Goal: Feedback & Contribution: Contribute content

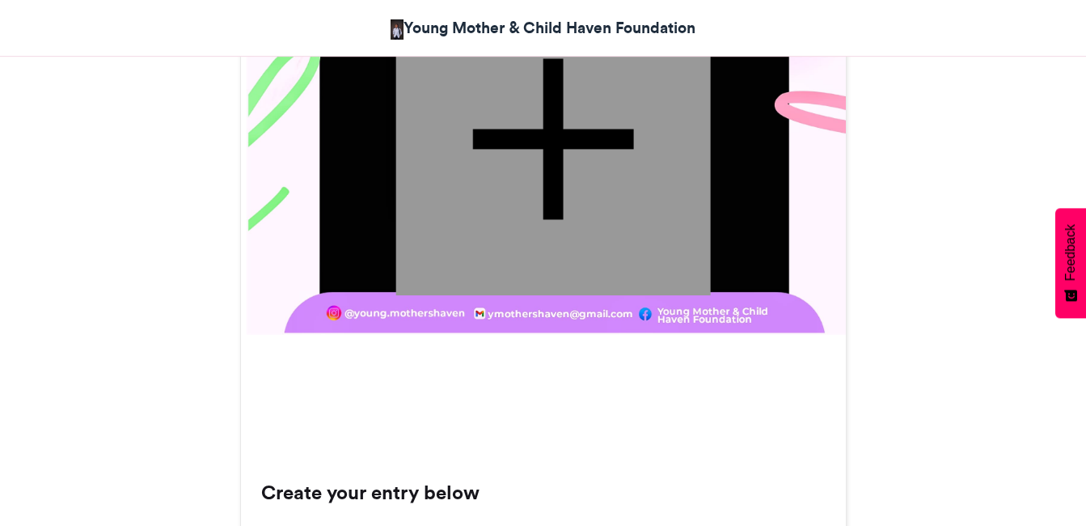
scroll to position [971, 0]
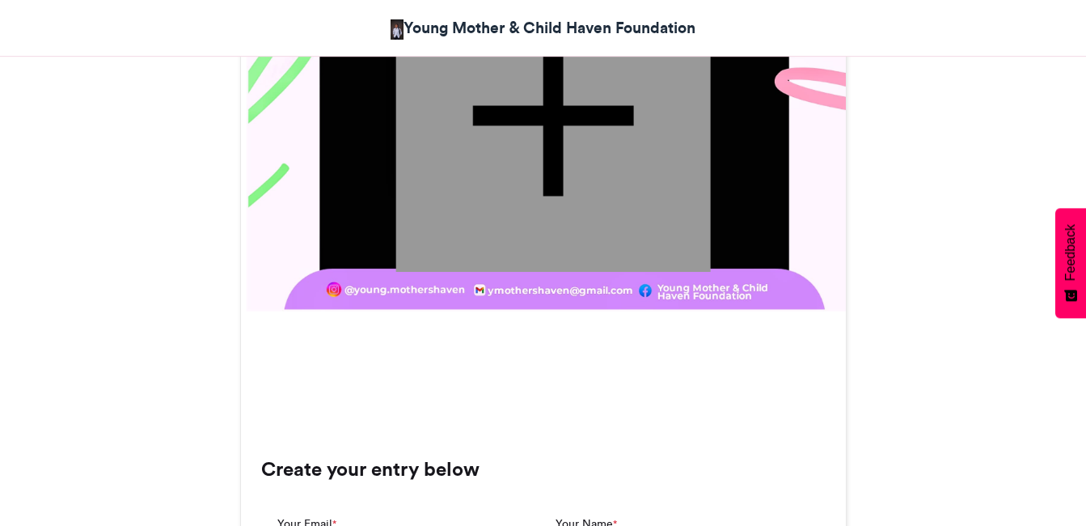
click at [551, 145] on div at bounding box center [553, 115] width 315 height 312
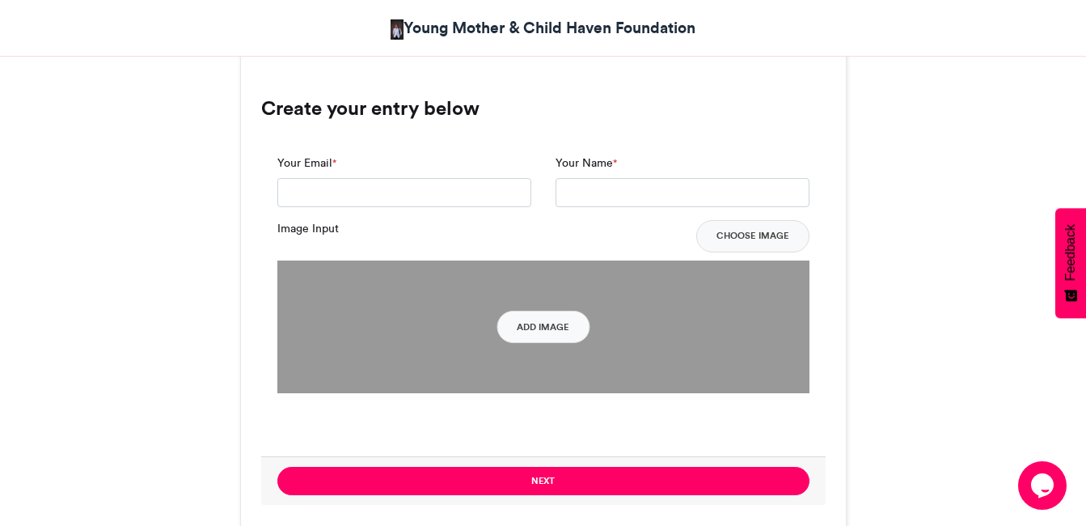
scroll to position [1294, 0]
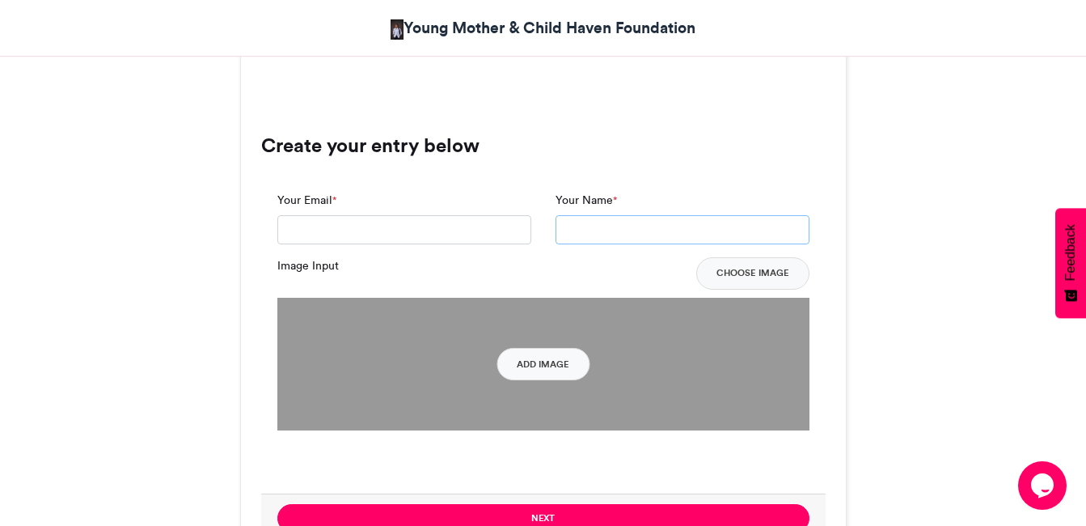
click at [595, 215] on input "Your Name *" at bounding box center [683, 229] width 254 height 29
type input "*****"
click at [472, 215] on input "Your Email *" at bounding box center [404, 229] width 254 height 29
type input "**********"
click at [542, 348] on button "Add Image" at bounding box center [543, 364] width 93 height 32
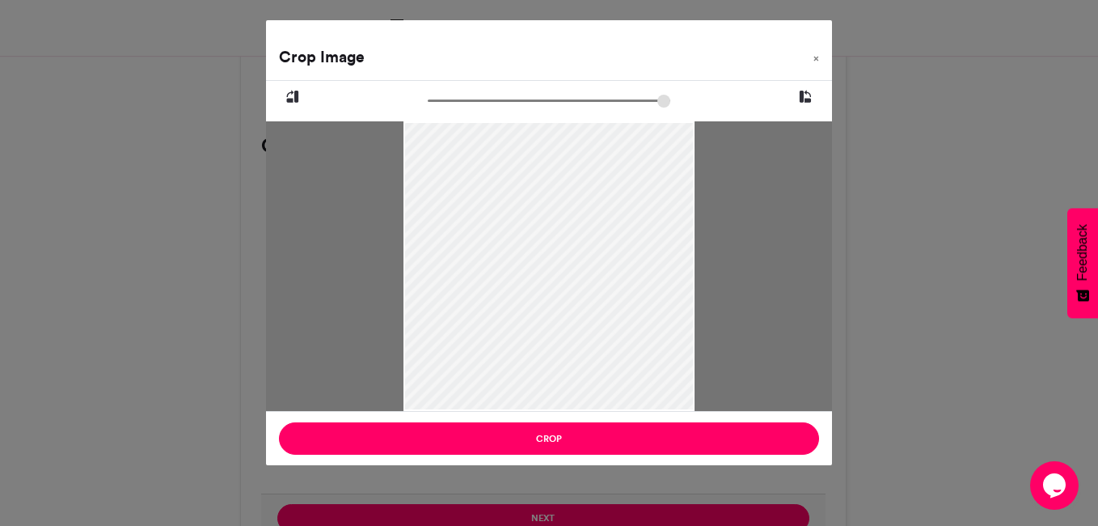
drag, startPoint x: 559, startPoint y: 212, endPoint x: 561, endPoint y: 240, distance: 28.4
click at [561, 240] on div at bounding box center [550, 294] width 292 height 389
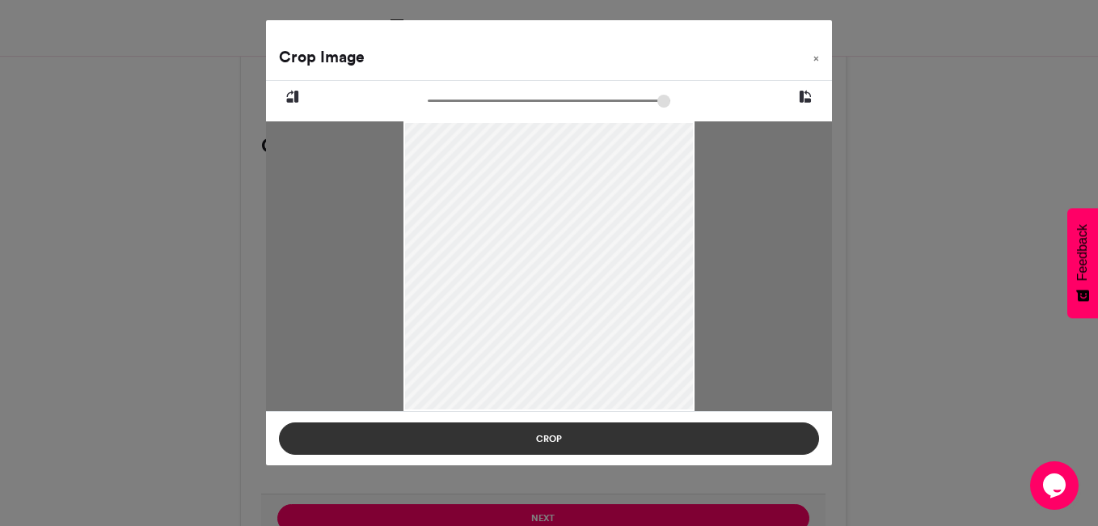
click at [569, 444] on button "Crop" at bounding box center [549, 438] width 540 height 32
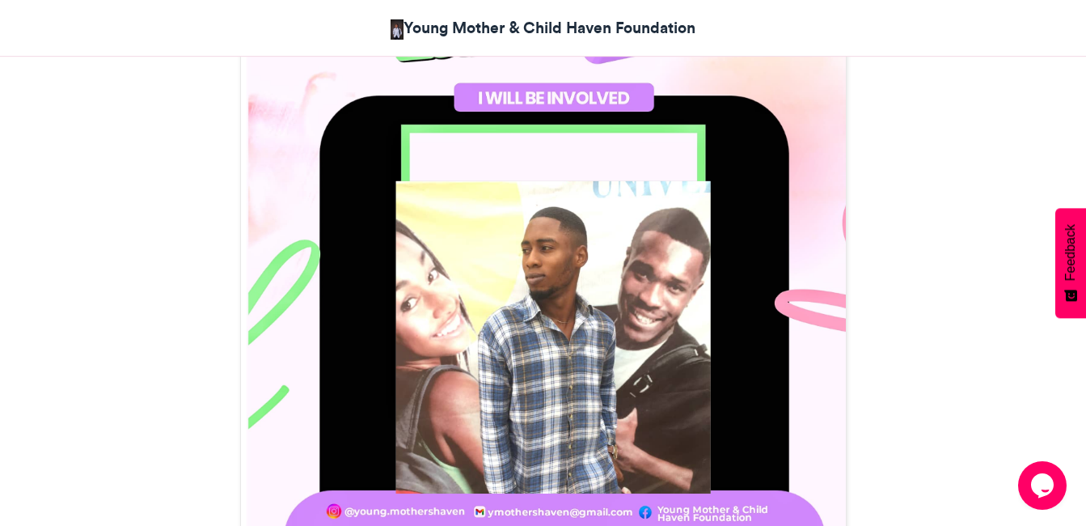
scroll to position [728, 0]
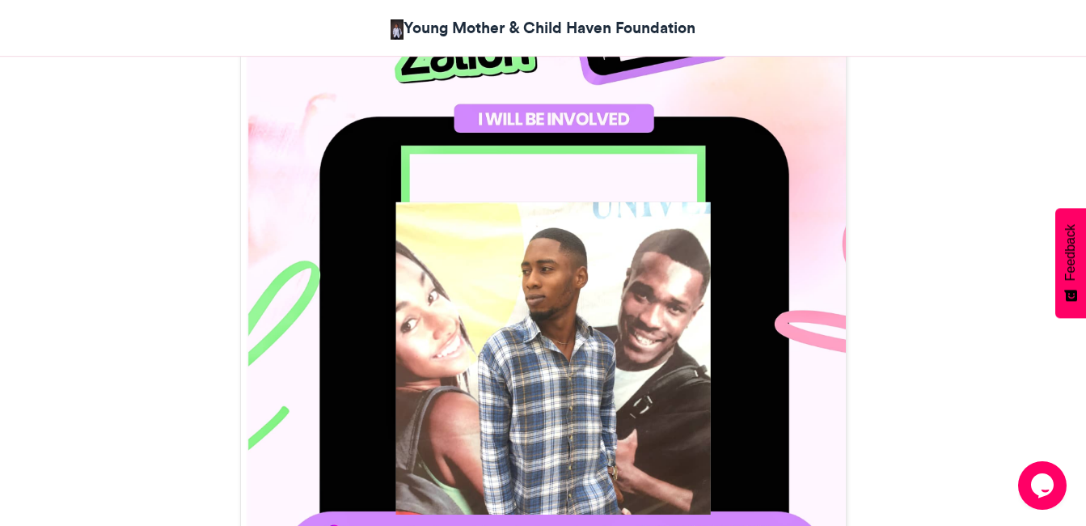
drag, startPoint x: 564, startPoint y: 253, endPoint x: 562, endPoint y: 231, distance: 21.9
click at [562, 231] on div at bounding box center [553, 357] width 315 height 312
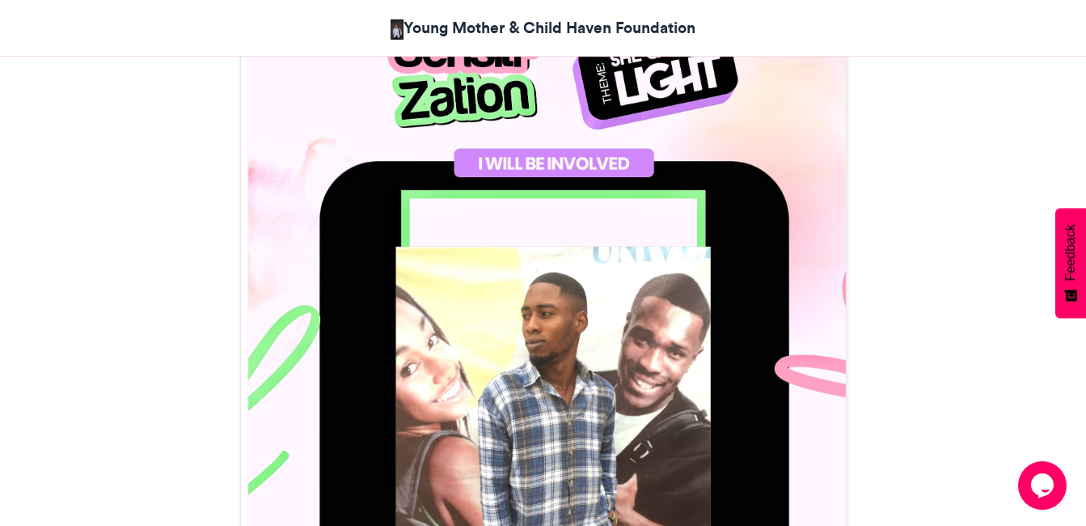
scroll to position [647, 0]
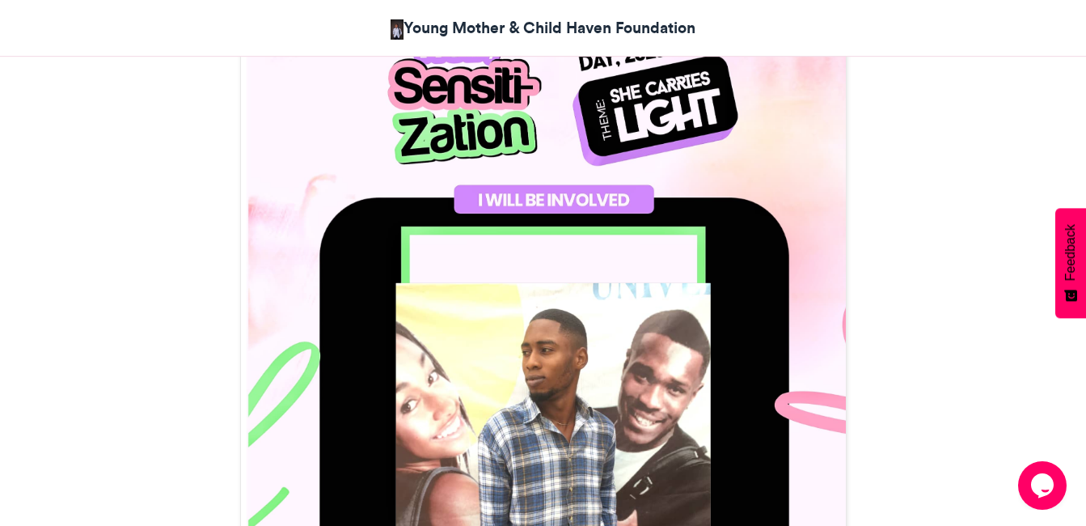
drag, startPoint x: 543, startPoint y: 299, endPoint x: 556, endPoint y: 248, distance: 53.6
click at [557, 249] on div at bounding box center [543, 312] width 605 height 901
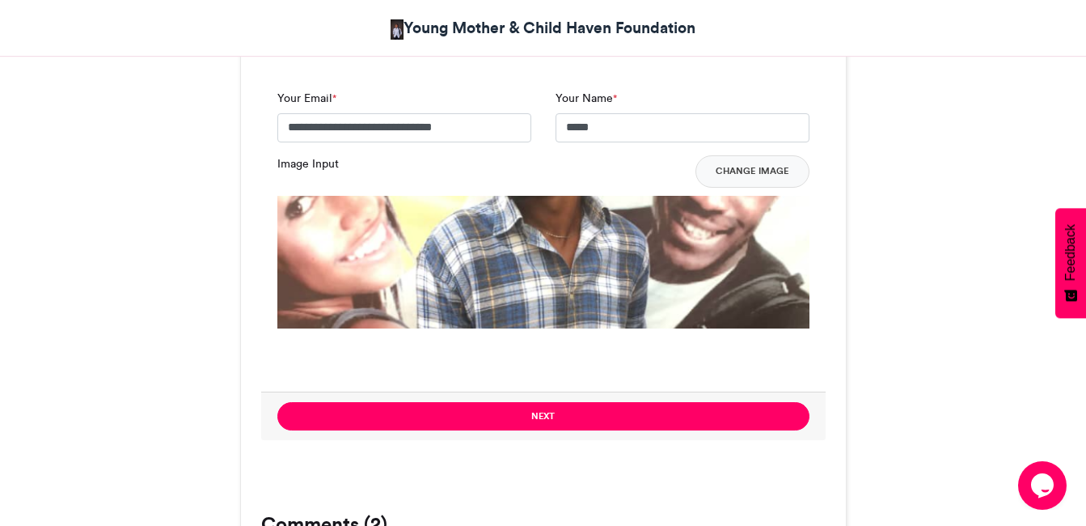
scroll to position [1456, 0]
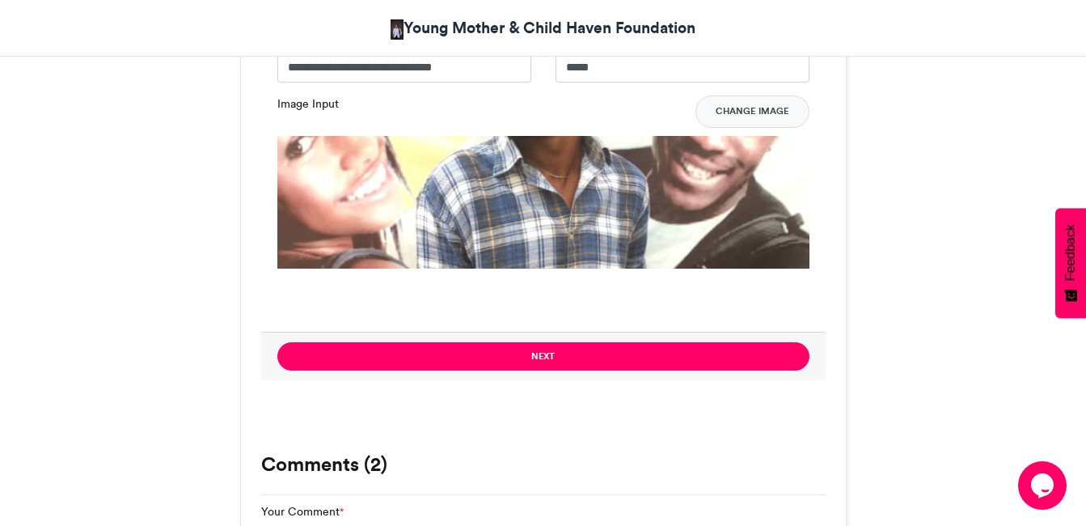
click at [568, 198] on img at bounding box center [543, 400] width 532 height 528
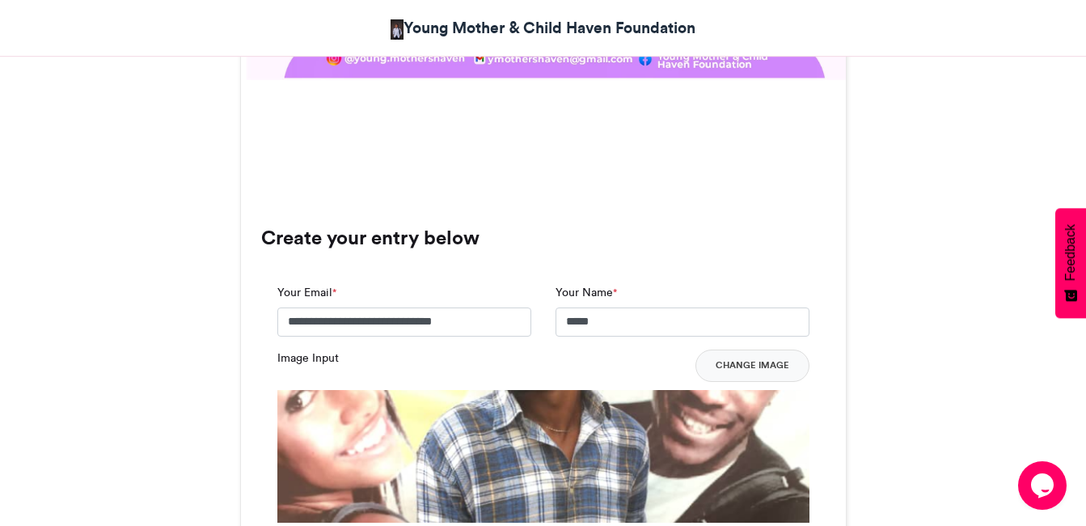
scroll to position [1213, 0]
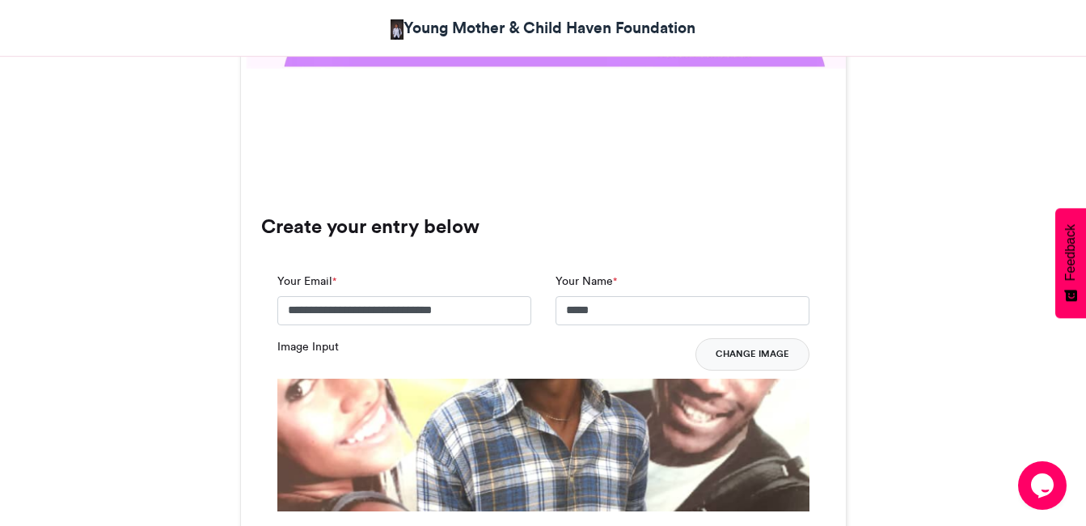
click at [745, 338] on button "Change Image" at bounding box center [753, 354] width 114 height 32
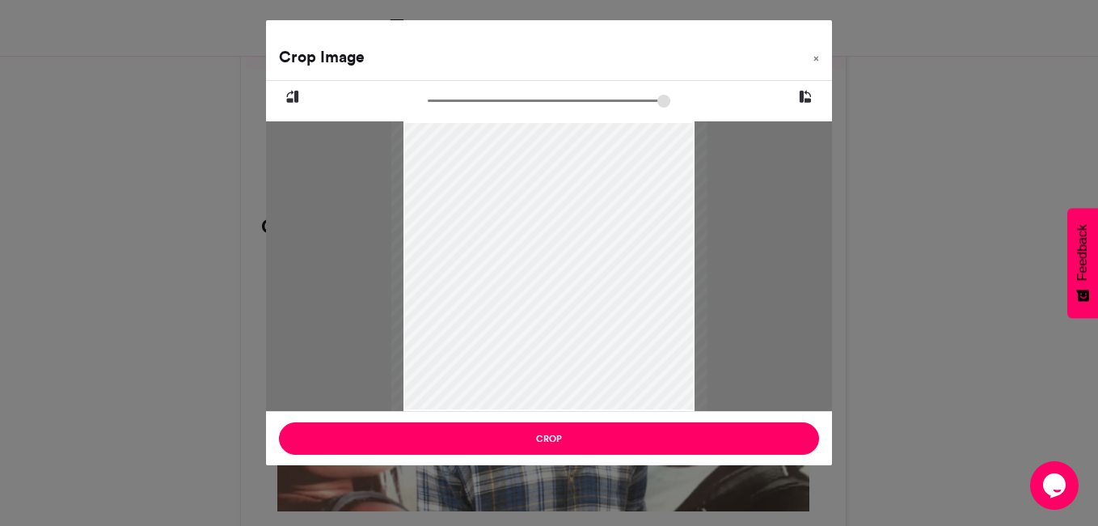
drag, startPoint x: 436, startPoint y: 95, endPoint x: 443, endPoint y: 100, distance: 8.7
click at [443, 100] on input "zoom" at bounding box center [549, 100] width 243 height 15
drag, startPoint x: 494, startPoint y: 160, endPoint x: 488, endPoint y: 190, distance: 30.6
click at [488, 190] on div at bounding box center [543, 296] width 316 height 421
drag, startPoint x: 443, startPoint y: 101, endPoint x: 453, endPoint y: 97, distance: 10.5
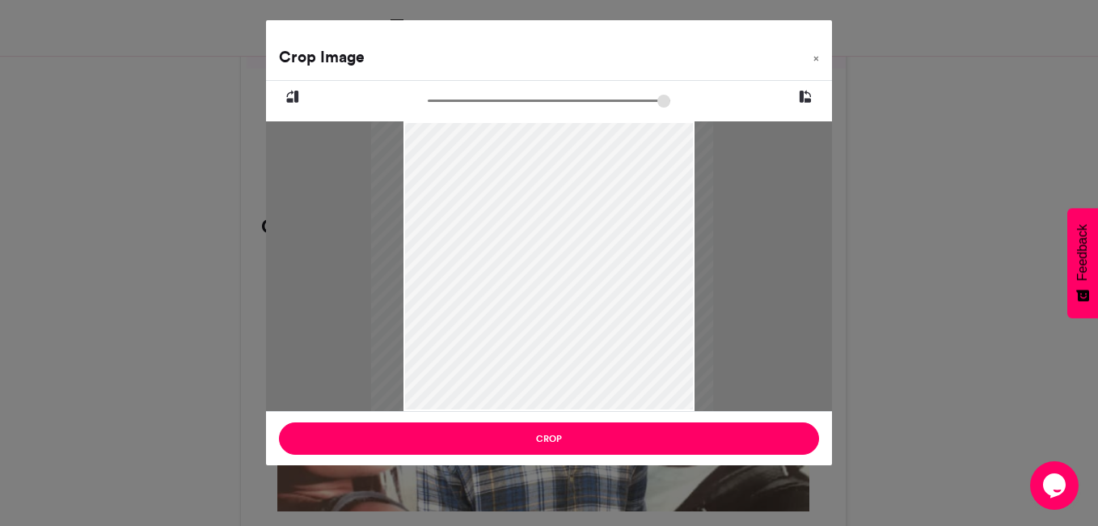
type input "******"
click at [453, 97] on input "zoom" at bounding box center [549, 100] width 243 height 15
drag, startPoint x: 502, startPoint y: 192, endPoint x: 497, endPoint y: 203, distance: 12.3
click at [497, 203] on div at bounding box center [537, 311] width 342 height 456
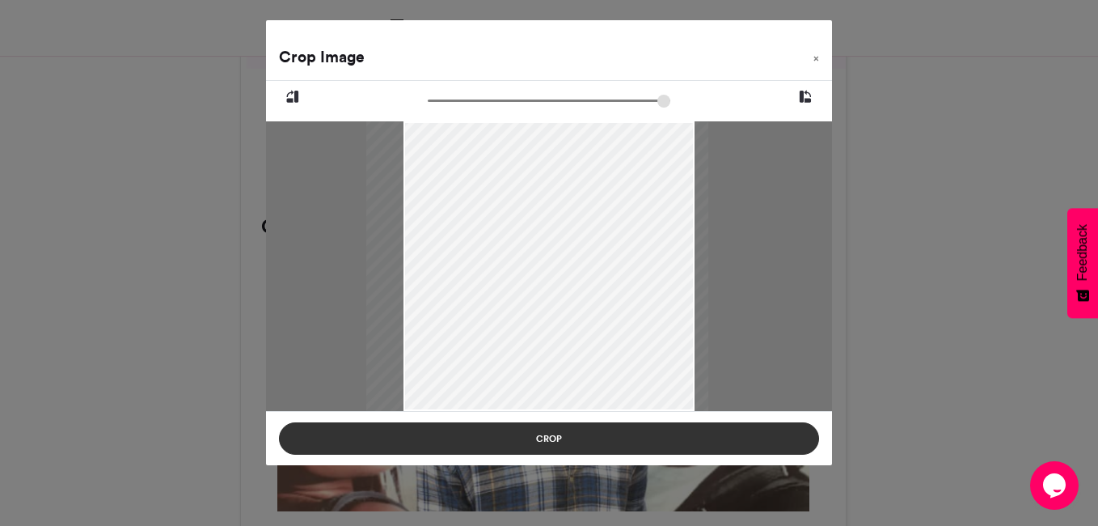
click at [543, 440] on button "Crop" at bounding box center [549, 438] width 540 height 32
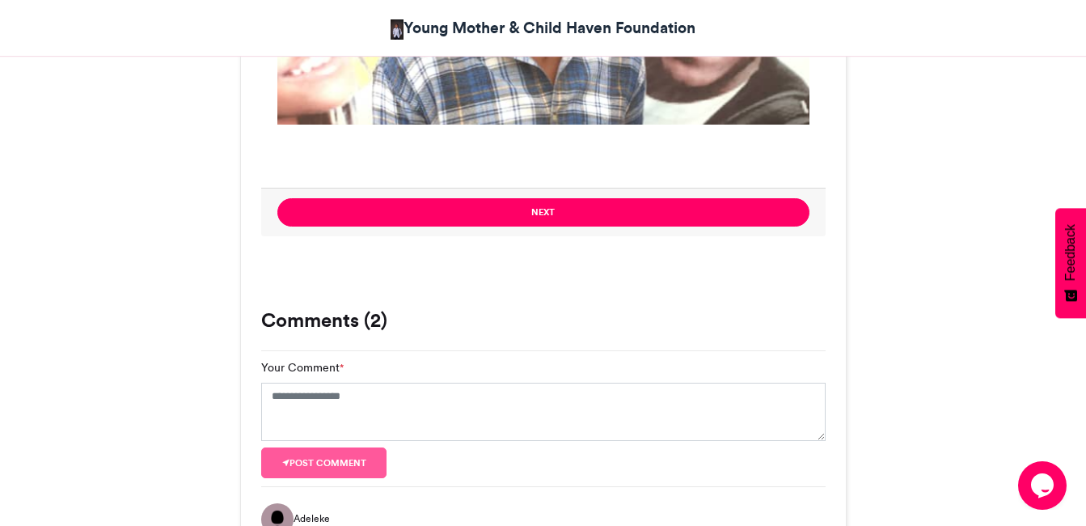
scroll to position [1537, 0]
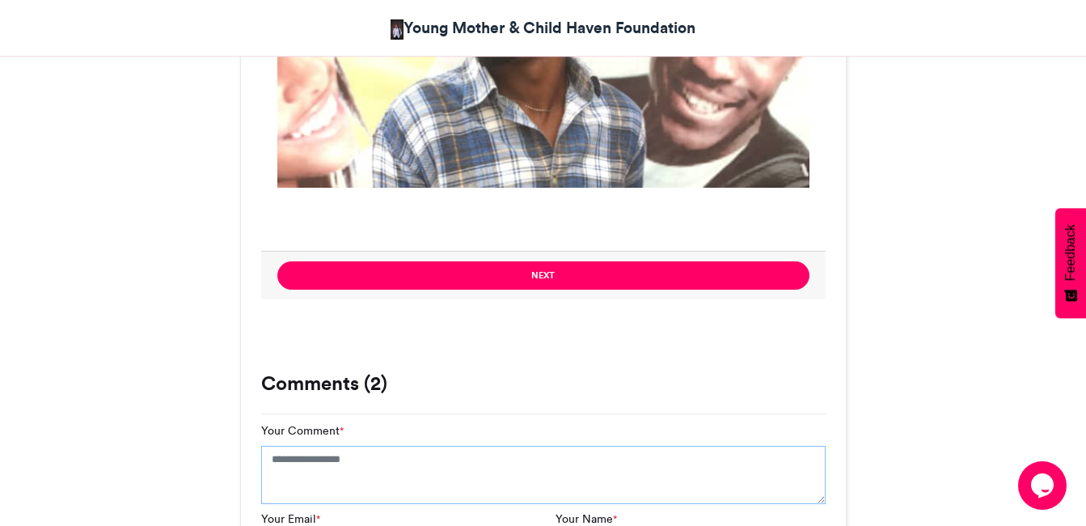
click at [359, 446] on textarea "Your Comment *" at bounding box center [543, 475] width 565 height 58
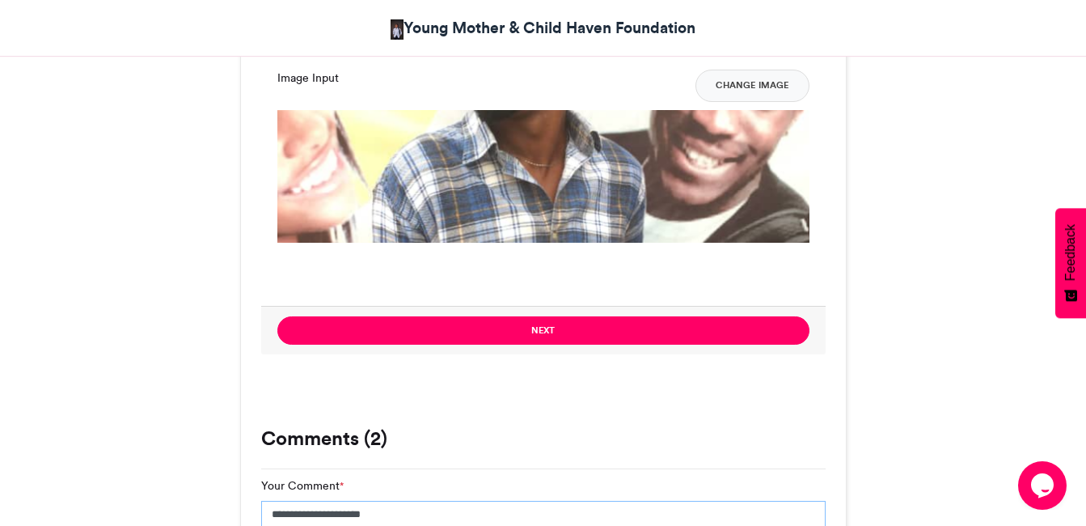
scroll to position [1375, 0]
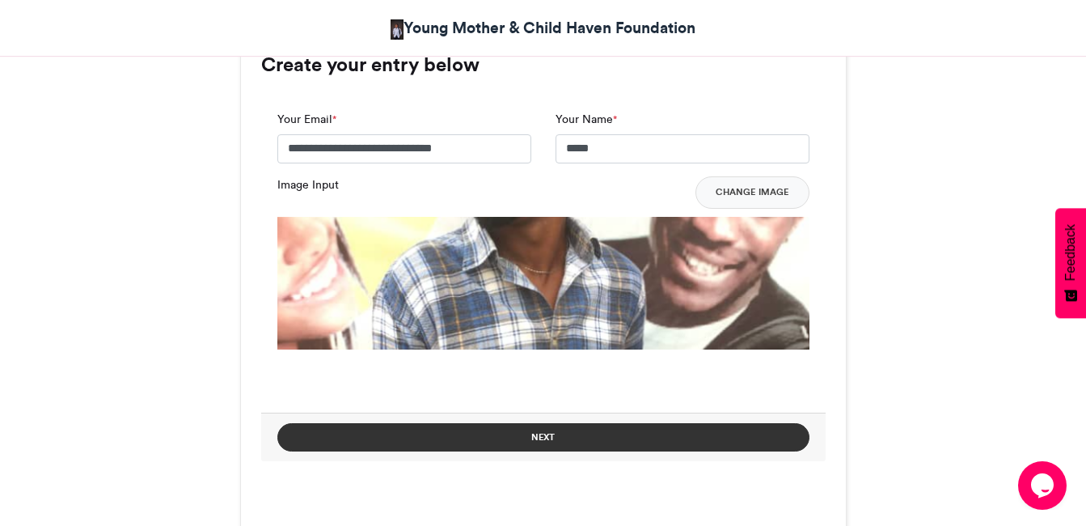
type textarea "**********"
click at [536, 423] on button "Next" at bounding box center [543, 437] width 532 height 28
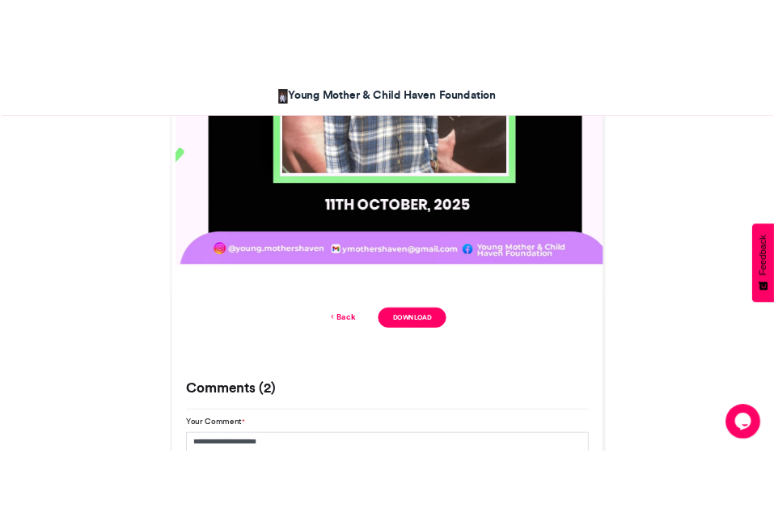
scroll to position [1132, 0]
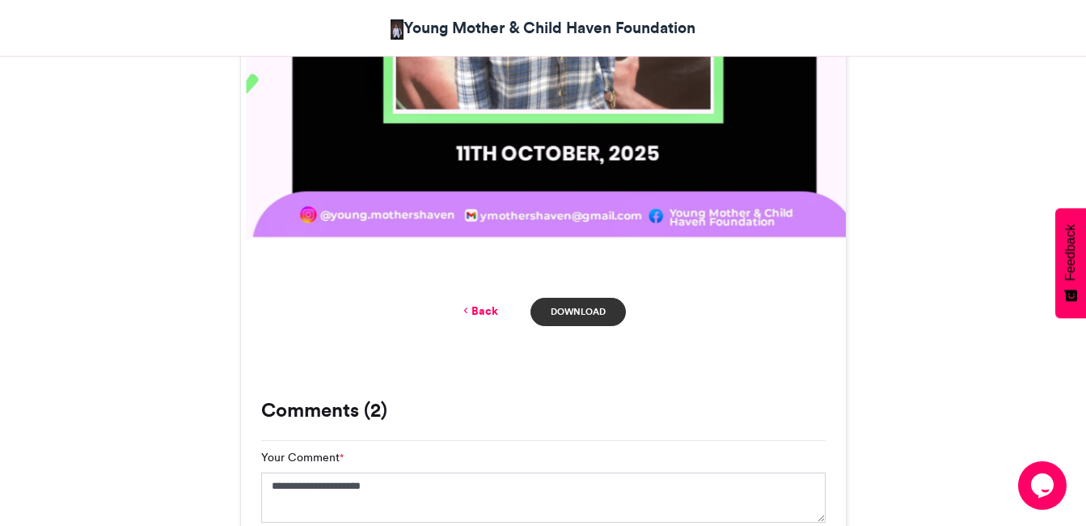
click at [578, 298] on link "Download" at bounding box center [578, 312] width 95 height 28
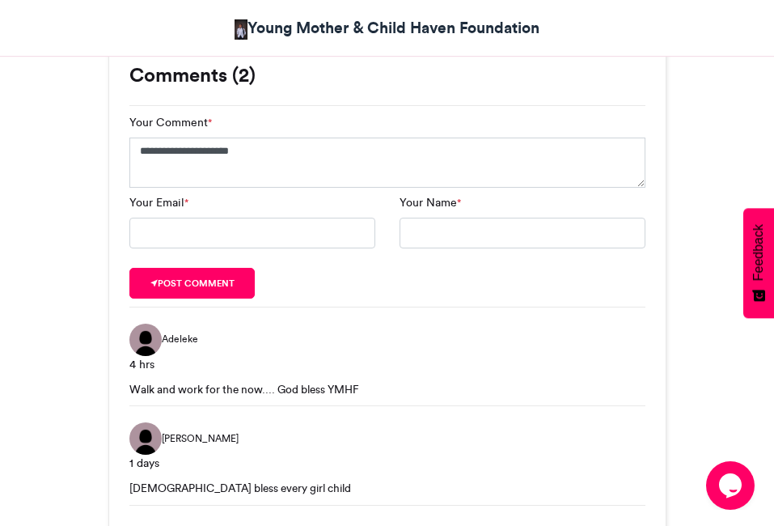
scroll to position [1456, 0]
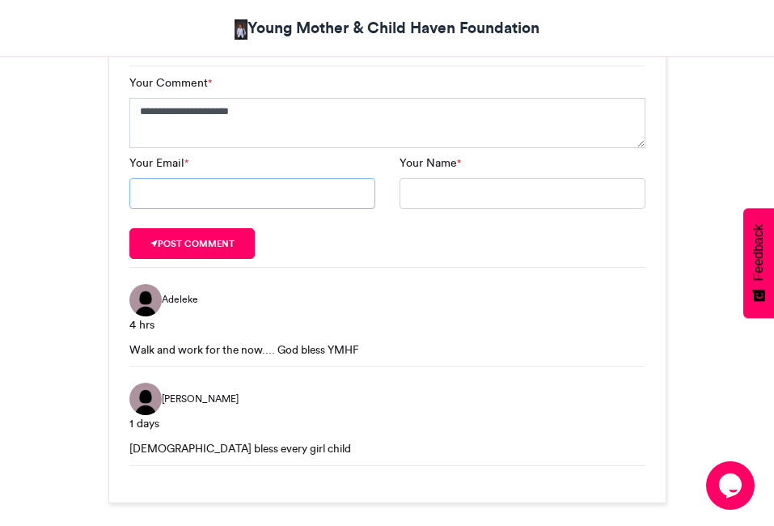
click at [201, 178] on input "Your Email *" at bounding box center [252, 193] width 246 height 31
type input "**********"
type input "*"
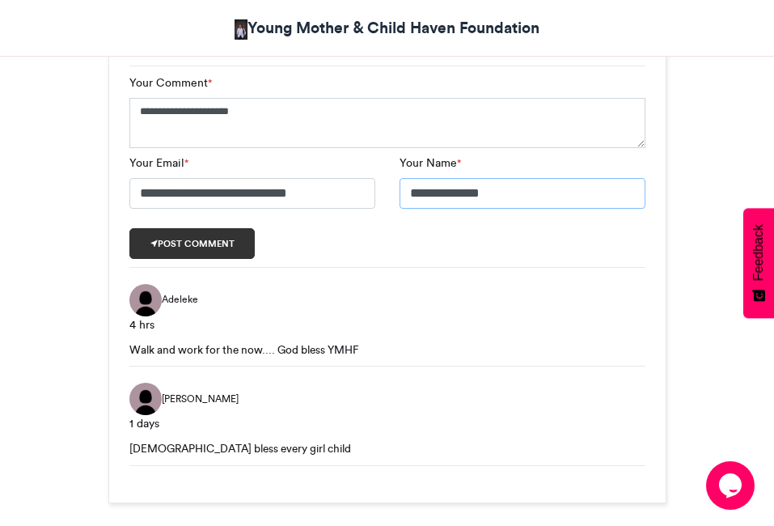
type input "**********"
click at [163, 228] on button "Post comment" at bounding box center [192, 243] width 126 height 31
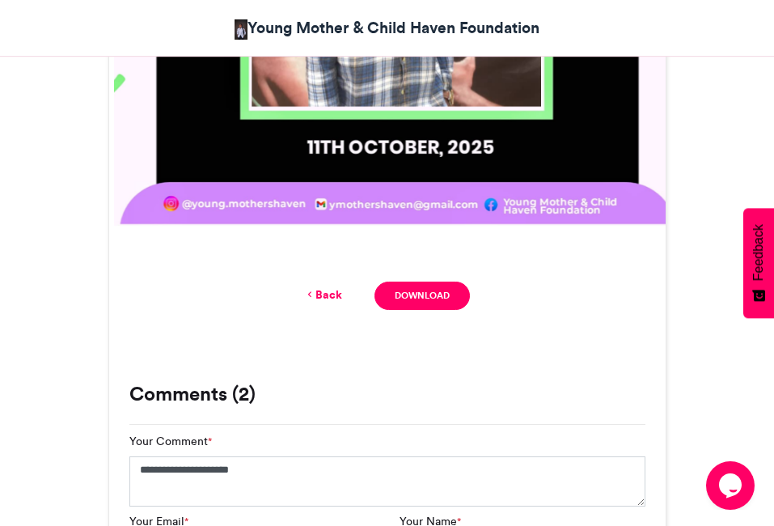
scroll to position [1052, 0]
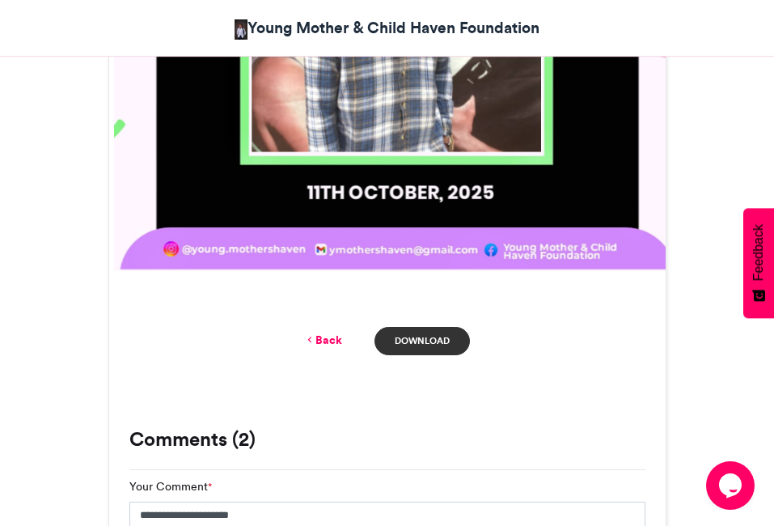
click at [417, 327] on link "Download" at bounding box center [421, 341] width 95 height 28
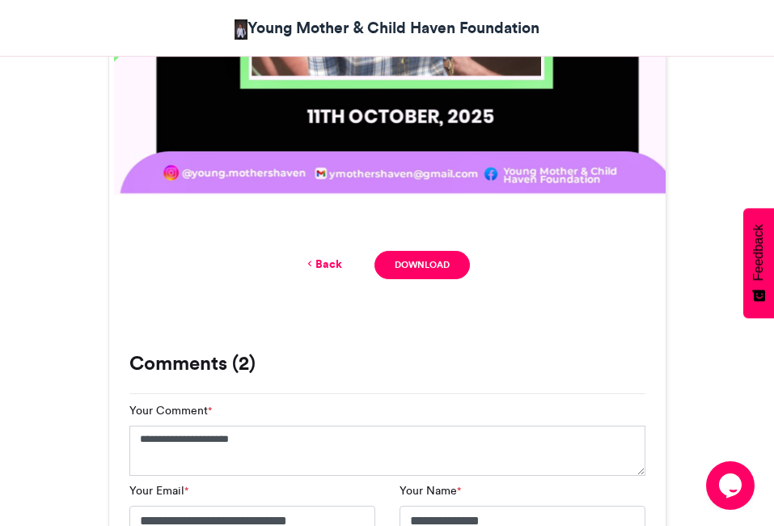
scroll to position [1133, 0]
